Goal: Navigation & Orientation: Find specific page/section

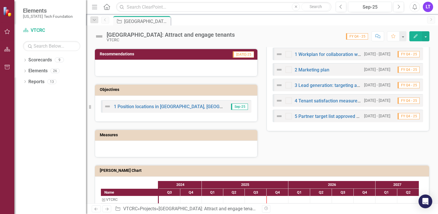
scroll to position [229, 0]
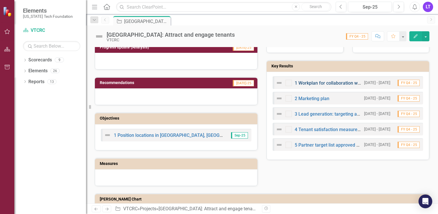
click at [310, 80] on link "1 Workplan for collaboration with VTCRC real estate team members" at bounding box center [363, 82] width 139 height 5
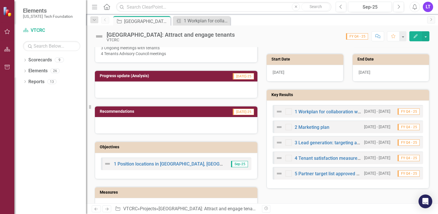
scroll to position [229, 0]
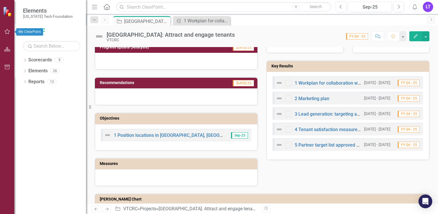
click at [7, 32] on icon "button" at bounding box center [7, 31] width 6 height 5
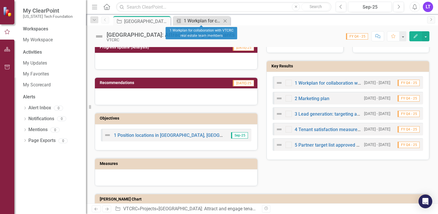
click at [189, 21] on div "1 Workplan for collaboration with VTCRC real estate team members" at bounding box center [203, 20] width 38 height 7
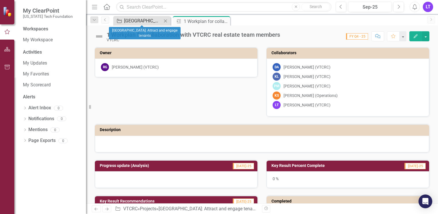
click at [130, 20] on div "[GEOGRAPHIC_DATA]: Attract and engage tenants" at bounding box center [143, 20] width 38 height 7
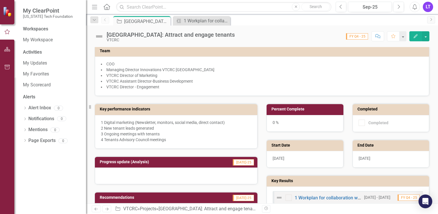
scroll to position [200, 0]
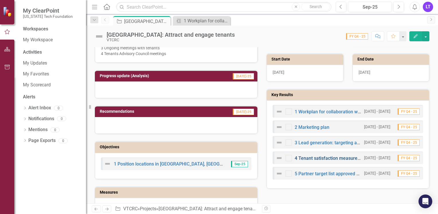
click at [324, 156] on link "4 Tenant satisfaction measurement" at bounding box center [330, 157] width 73 height 5
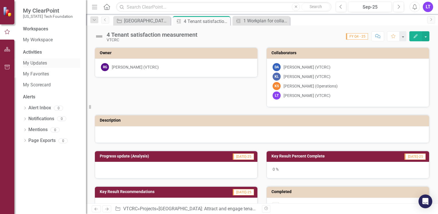
click at [41, 63] on link "My Updates" at bounding box center [51, 63] width 57 height 7
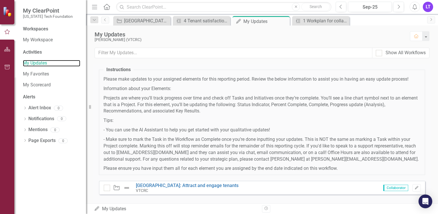
scroll to position [22, 0]
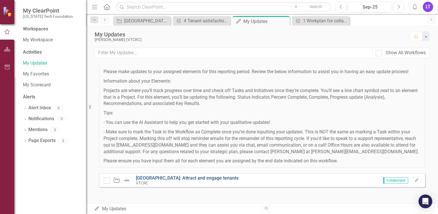
click at [176, 176] on link "[GEOGRAPHIC_DATA]: Attract and engage tenants" at bounding box center [187, 177] width 103 height 5
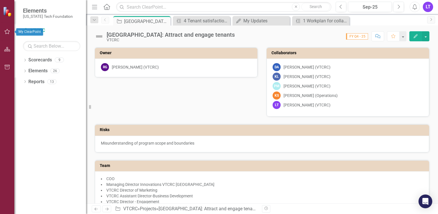
click at [7, 34] on button "button" at bounding box center [7, 32] width 13 height 12
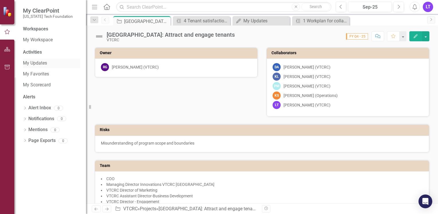
click at [57, 63] on link "My Updates" at bounding box center [51, 63] width 57 height 7
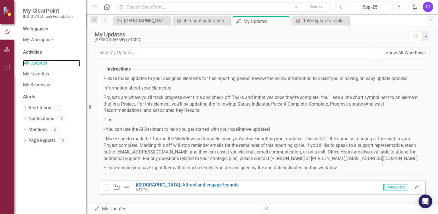
scroll to position [22, 0]
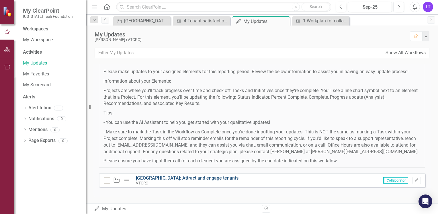
click at [182, 179] on link "[GEOGRAPHIC_DATA]: Attract and engage tenants" at bounding box center [187, 177] width 103 height 5
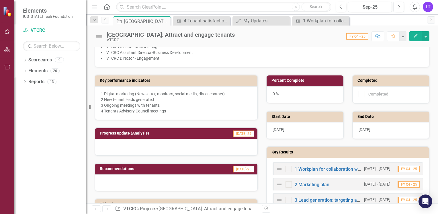
scroll to position [229, 0]
